Goal: Transaction & Acquisition: Purchase product/service

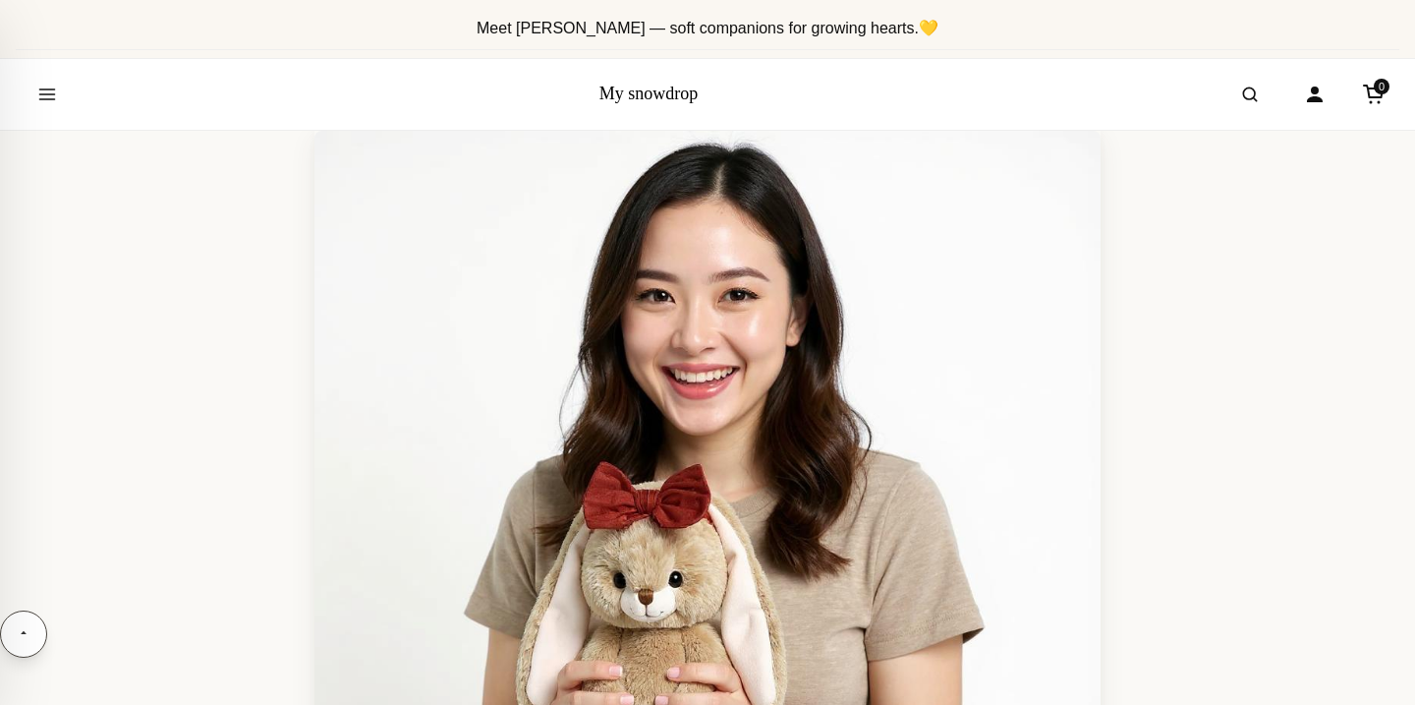
click at [734, 256] on img at bounding box center [707, 524] width 786 height 786
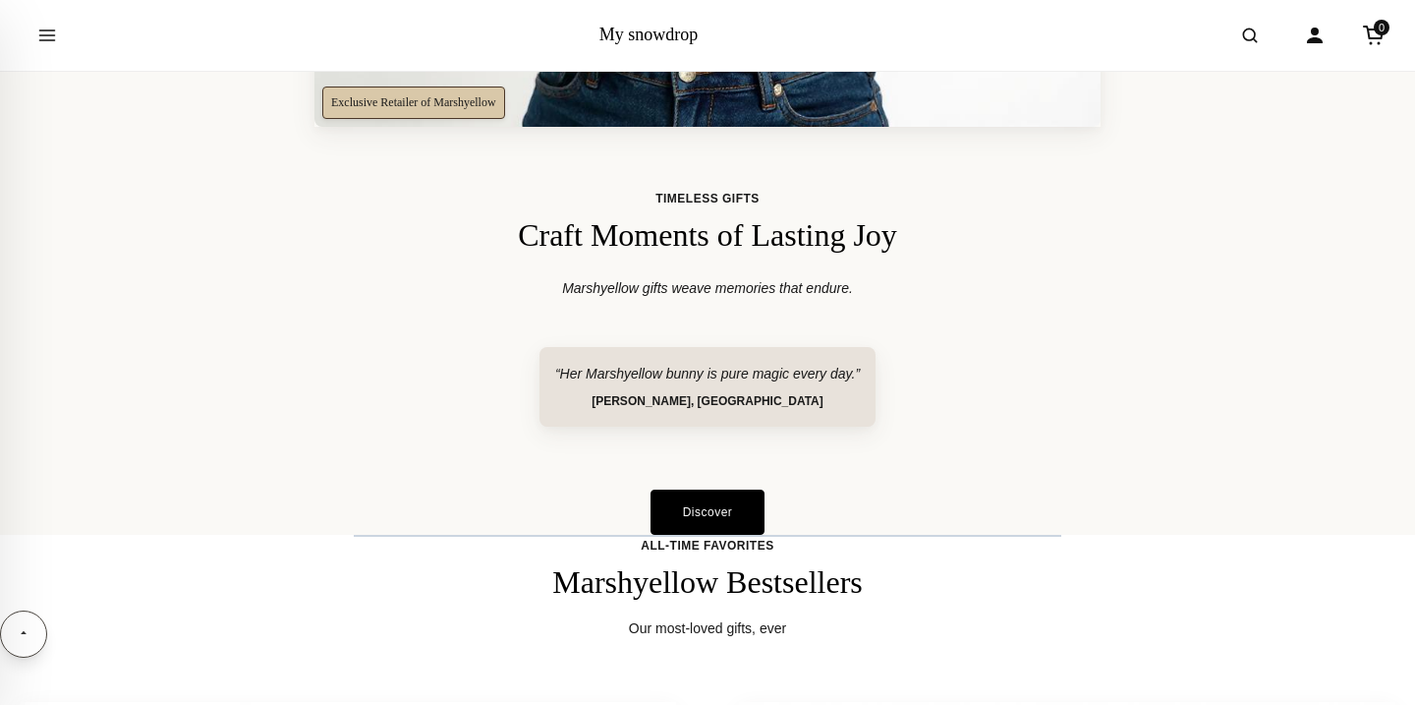
scroll to position [1030, 0]
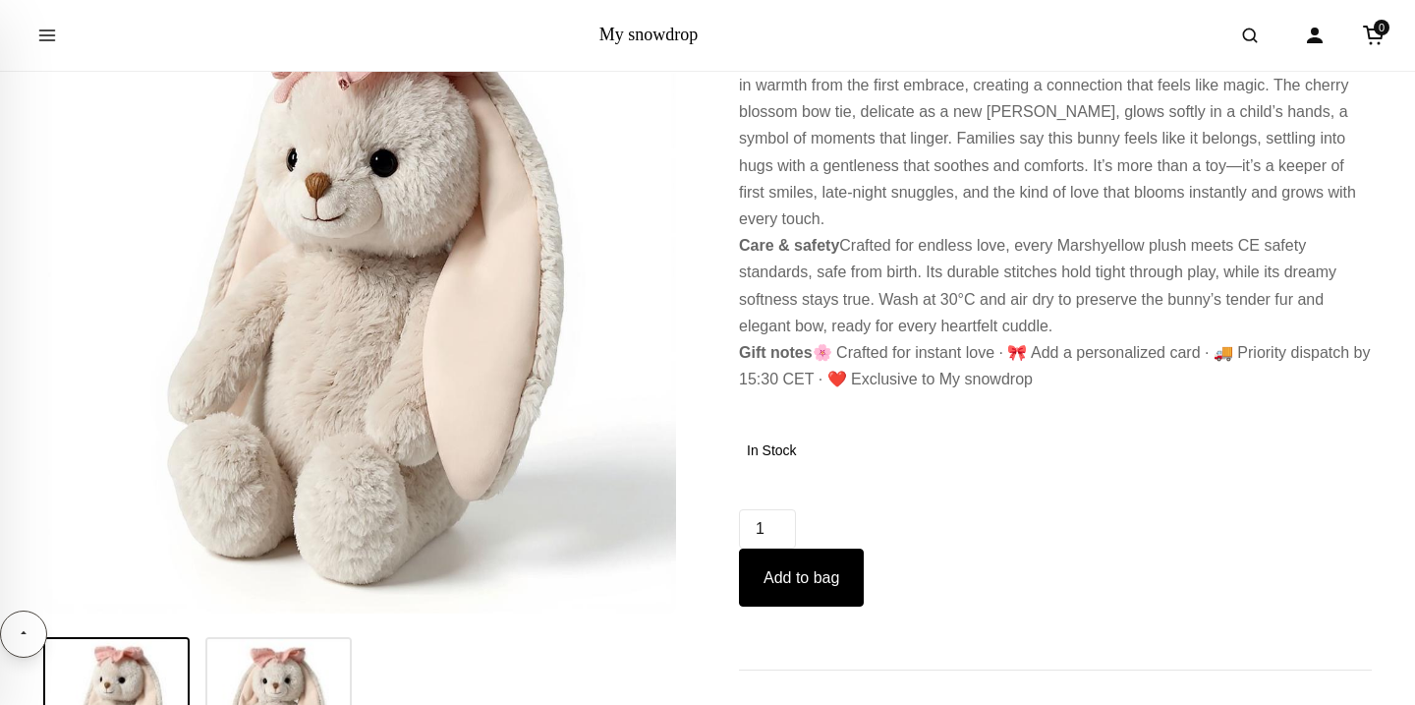
scroll to position [661, 0]
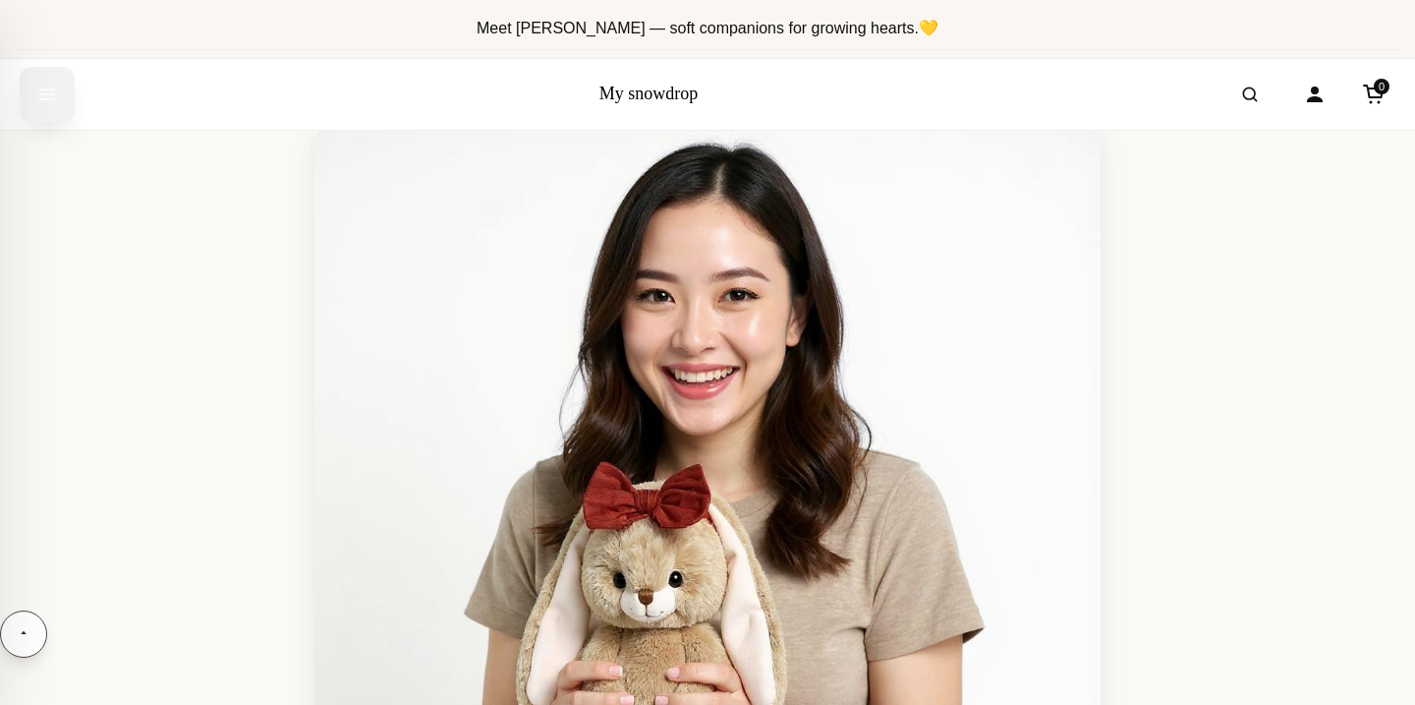
click at [37, 84] on icon "Open menu" at bounding box center [47, 94] width 20 height 35
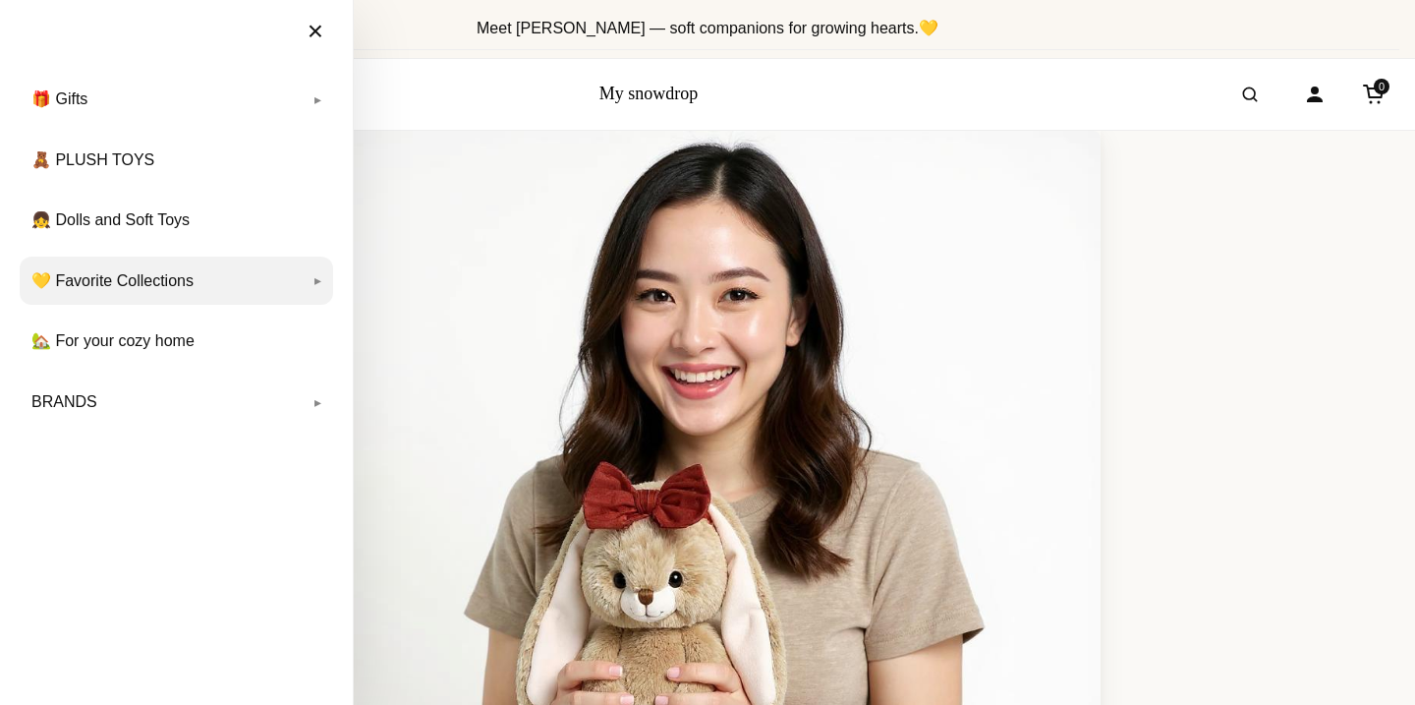
click at [106, 277] on link "💛 Favorite Collections" at bounding box center [176, 280] width 313 height 49
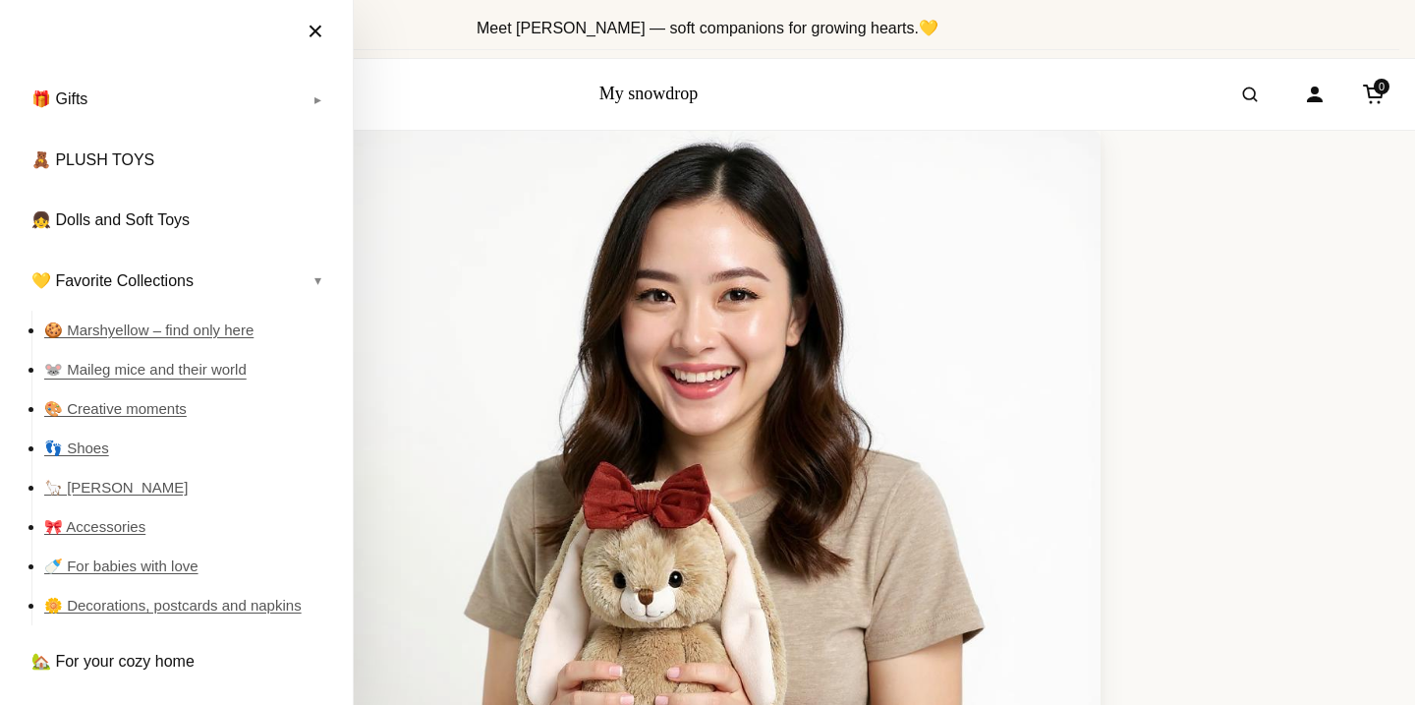
click at [137, 369] on link "🐭 Maileg mice and their world" at bounding box center [188, 369] width 289 height 39
